Goal: Transaction & Acquisition: Purchase product/service

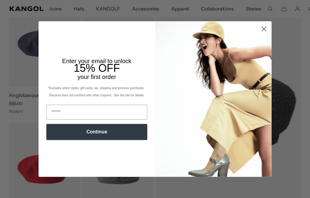
scroll to position [0, 123]
click at [263, 30] on icon "Close dialog" at bounding box center [264, 29] width 4 height 4
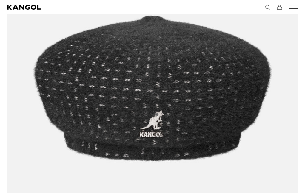
scroll to position [0, 0]
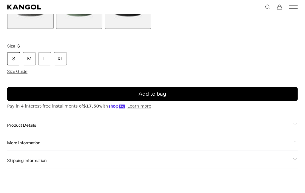
scroll to position [0, 123]
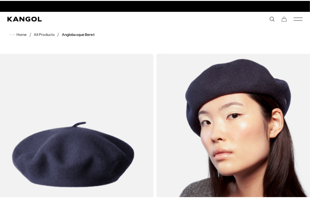
scroll to position [0, 123]
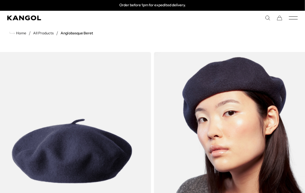
click at [161, 108] on img "Gallery Viewer" at bounding box center [233, 151] width 159 height 198
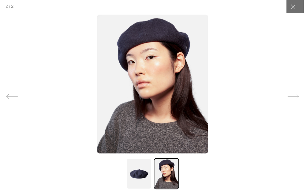
scroll to position [0, 0]
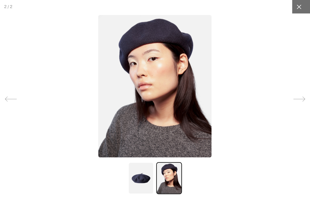
click at [294, 10] on div at bounding box center [298, 6] width 13 height 13
